Goal: Information Seeking & Learning: Learn about a topic

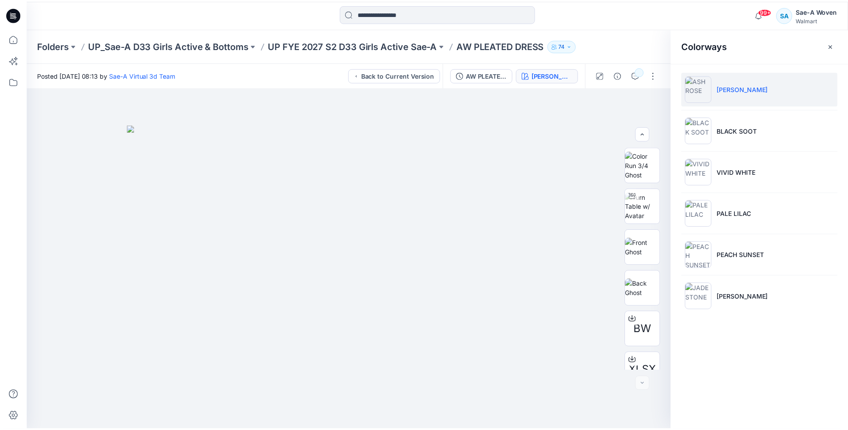
scroll to position [100, 0]
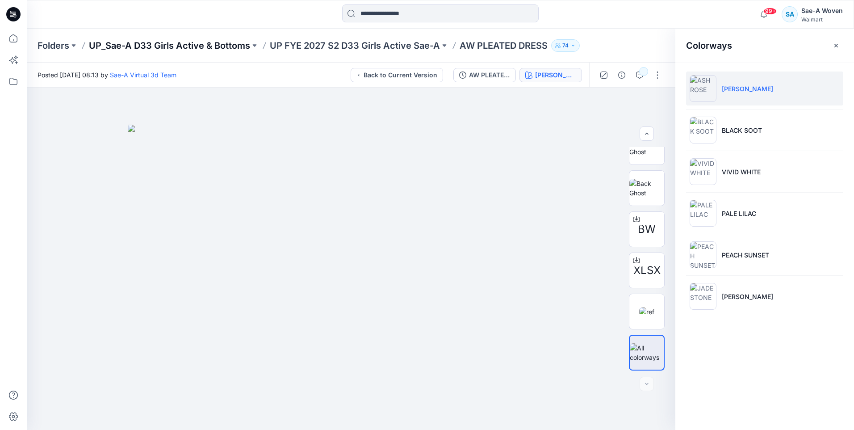
click at [218, 45] on p "UP_Sae-A D33 Girls Active & Bottoms" at bounding box center [169, 45] width 161 height 13
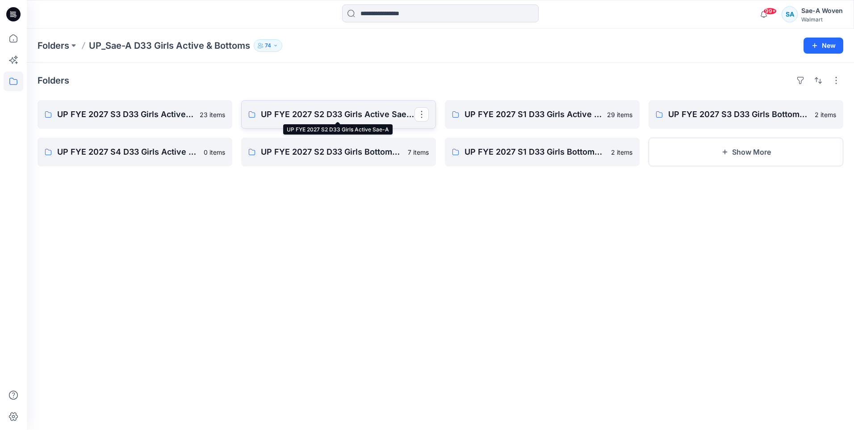
click at [316, 113] on p "UP FYE 2027 S2 D33 Girls Active Sae-A" at bounding box center [338, 114] width 154 height 13
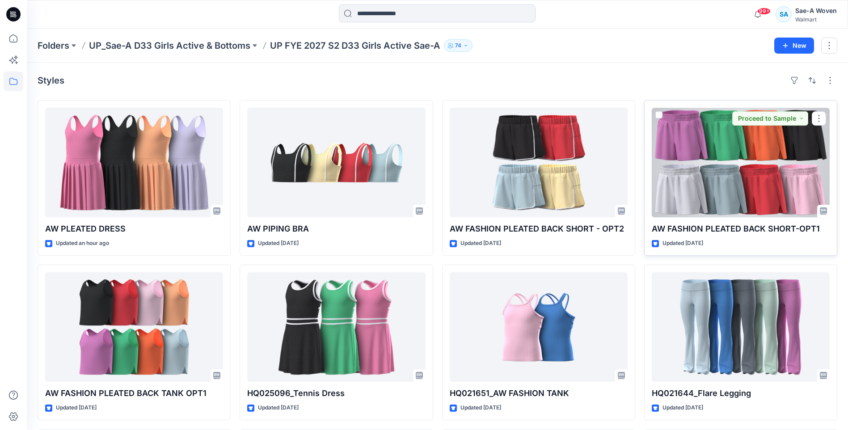
click at [676, 160] on div at bounding box center [741, 162] width 178 height 109
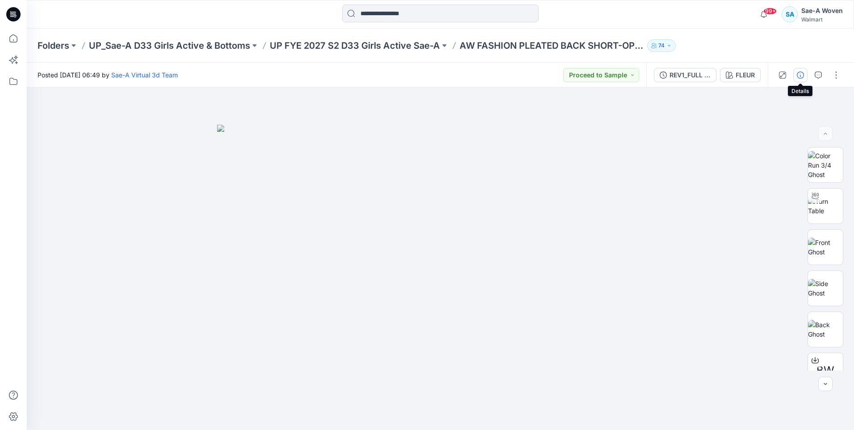
click at [805, 75] on button "button" at bounding box center [801, 75] width 14 height 14
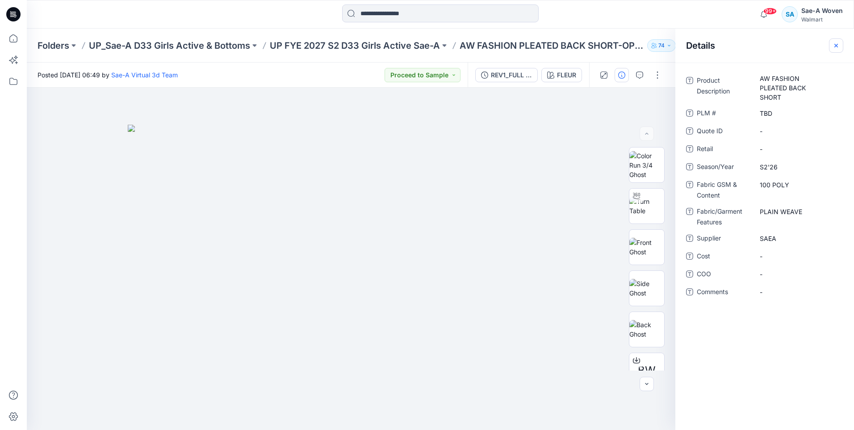
click at [841, 44] on button "button" at bounding box center [836, 45] width 14 height 14
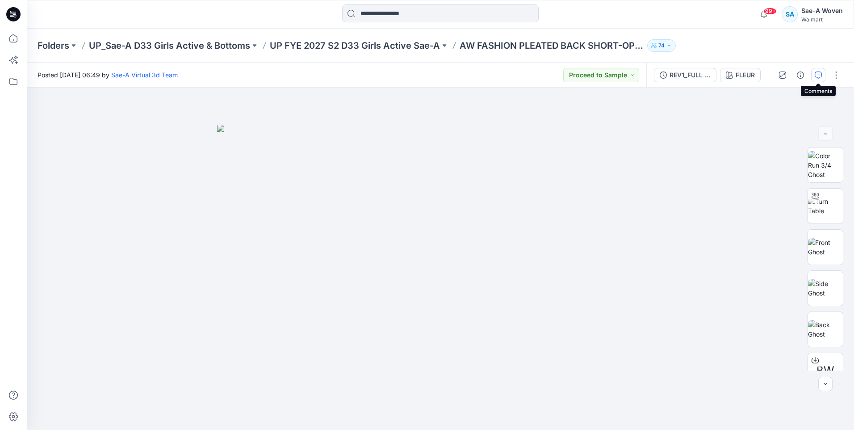
click at [821, 69] on button "button" at bounding box center [819, 75] width 14 height 14
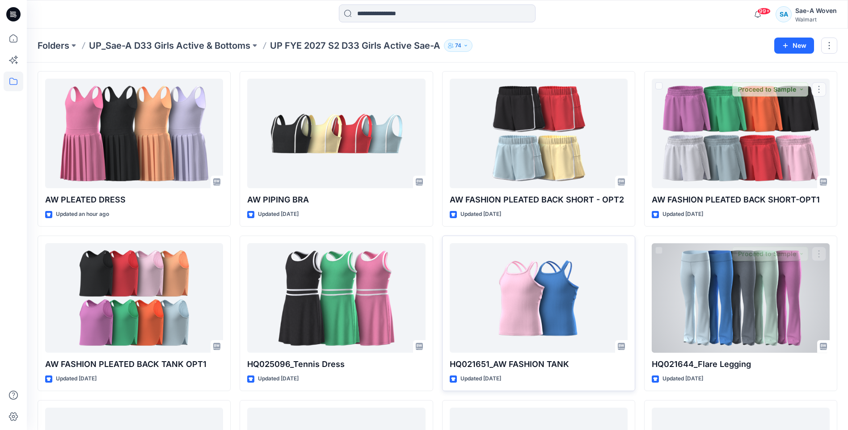
scroll to position [45, 0]
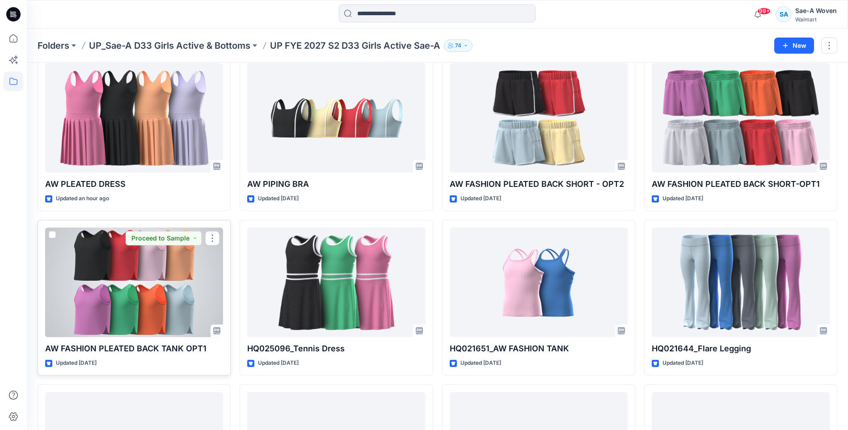
click at [118, 292] on div at bounding box center [134, 281] width 178 height 109
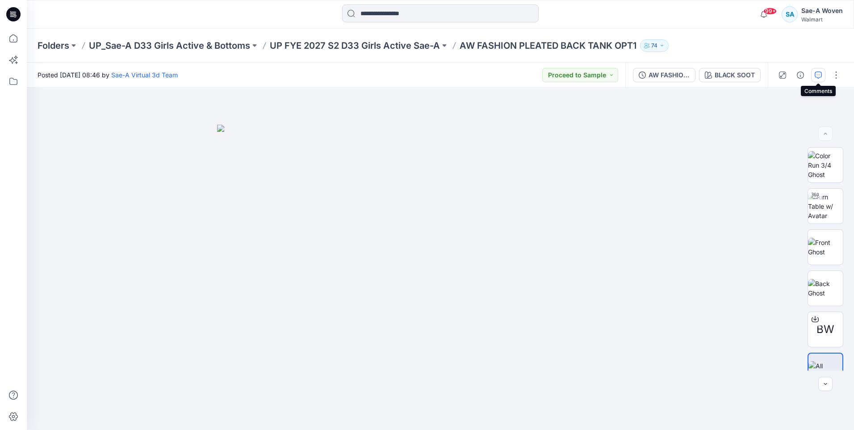
click at [817, 76] on icon "button" at bounding box center [818, 74] width 7 height 7
